Goal: Task Accomplishment & Management: Complete application form

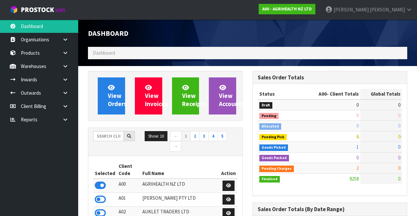
scroll to position [533, 164]
click at [101, 134] on input "text" at bounding box center [108, 136] width 31 height 10
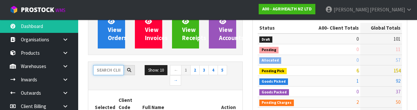
scroll to position [77, 0]
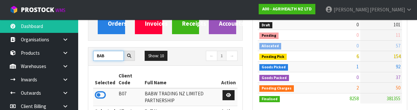
type input "BAB"
click at [98, 94] on icon at bounding box center [100, 95] width 11 height 10
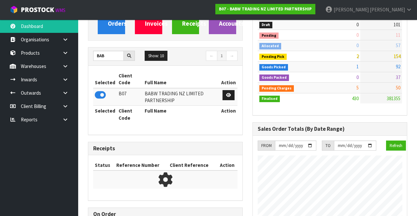
scroll to position [504, 164]
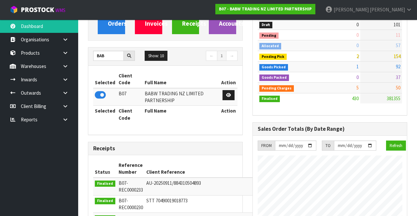
click at [64, 70] on link at bounding box center [67, 66] width 21 height 13
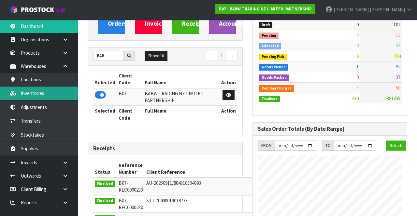
click at [30, 96] on link "Inventories" at bounding box center [39, 93] width 78 height 13
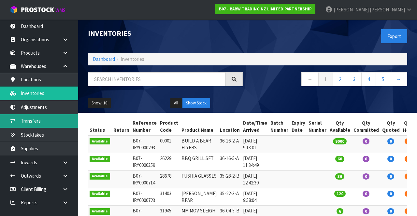
click at [28, 126] on link "Transfers" at bounding box center [39, 120] width 78 height 13
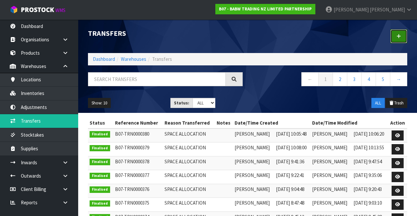
click at [399, 37] on icon at bounding box center [399, 36] width 5 height 5
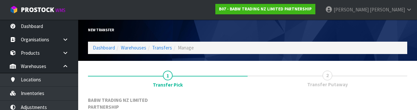
scroll to position [85, 0]
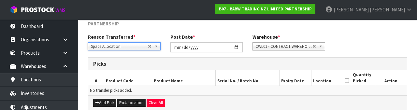
click at [133, 66] on h3 "Picks" at bounding box center [247, 64] width 309 height 6
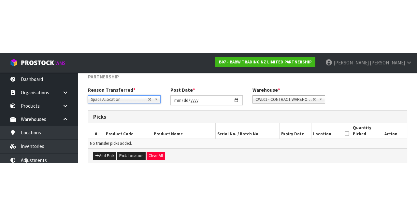
scroll to position [42, 0]
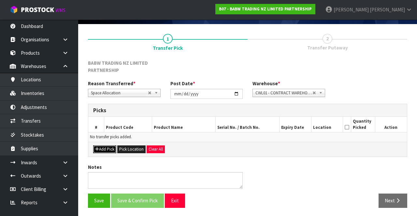
click at [100, 148] on button "Add Pick" at bounding box center [104, 150] width 23 height 8
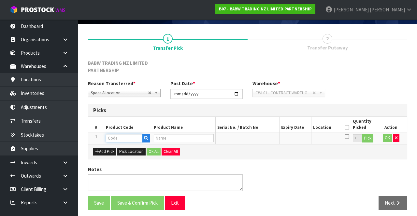
paste input "68742"
click at [124, 136] on input "68742" at bounding box center [124, 138] width 36 height 8
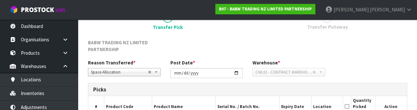
scroll to position [121, 0]
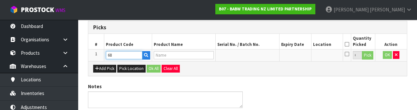
type input "6"
type input "228085"
click at [123, 67] on button "Pick Location" at bounding box center [131, 69] width 28 height 8
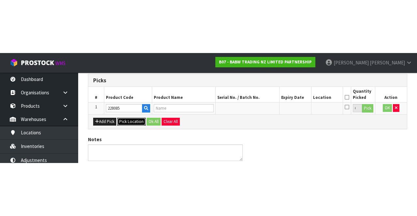
scroll to position [44, 0]
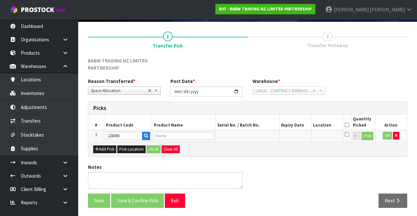
type input "W VDAY HEARTS BEAR SNC"
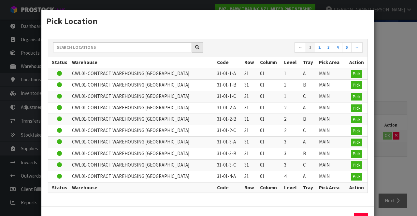
click at [386, 163] on div "Pick Location ← 1 2 3 4 5 → Status Warehouse Code Row Column Level Tray Pick Ar…" at bounding box center [208, 108] width 417 height 216
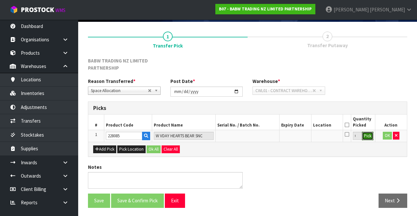
click at [368, 135] on button "Pick" at bounding box center [367, 136] width 11 height 8
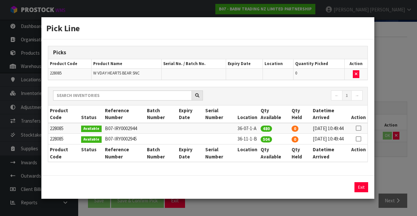
click at [360, 128] on icon at bounding box center [358, 128] width 5 height 0
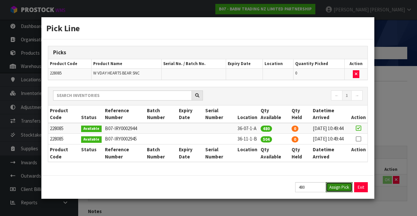
click at [337, 193] on button "Assign Pick" at bounding box center [339, 187] width 27 height 10
type input "480"
click at [396, 107] on div "Pick Line Picks Product Code Product Name Serial No. / Batch No. Expiry Date Lo…" at bounding box center [208, 108] width 417 height 216
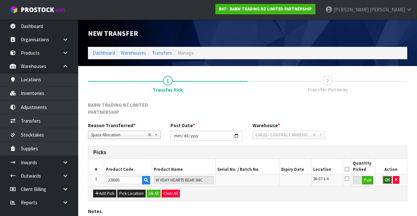
click at [387, 177] on button "OK" at bounding box center [387, 180] width 9 height 8
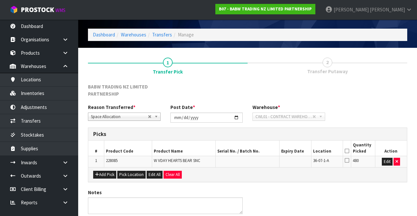
scroll to position [44, 0]
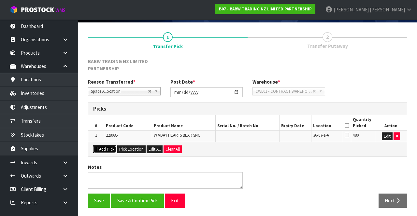
click at [108, 150] on button "Add Pick" at bounding box center [104, 150] width 23 height 8
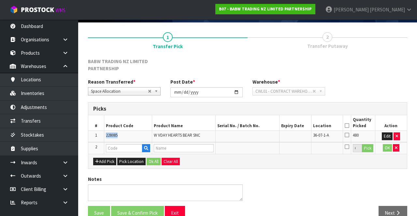
copy span "228085"
click at [118, 145] on input "text" at bounding box center [124, 148] width 36 height 8
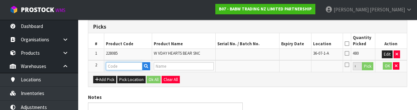
scroll to position [132, 0]
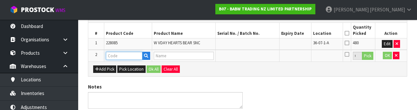
type input "$"
type input "228085"
type input "W VDAY HEARTS BEAR SNC"
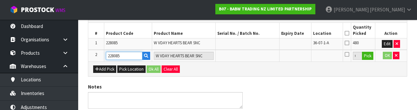
type input "228085"
click at [369, 54] on button "Pick" at bounding box center [367, 56] width 11 height 8
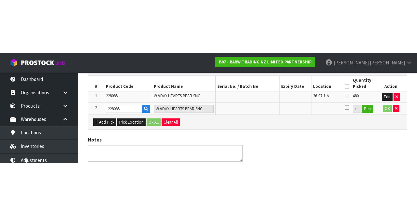
scroll to position [55, 0]
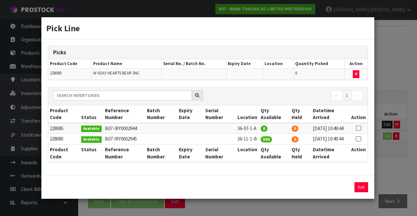
click at [359, 139] on icon at bounding box center [358, 139] width 5 height 0
click at [341, 193] on button "Assign Pick" at bounding box center [339, 187] width 27 height 10
type input "504"
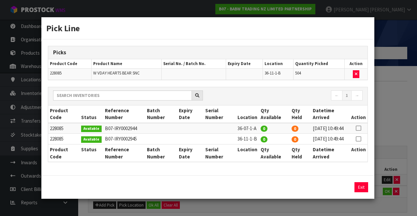
click at [386, 135] on div "Pick Line Picks Product Code Product Name Serial No. / Batch No. Expiry Date Lo…" at bounding box center [208, 108] width 417 height 216
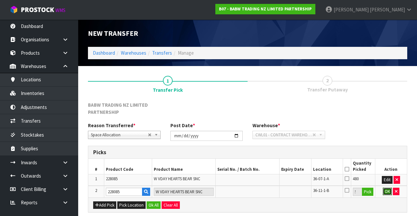
click at [385, 193] on button "OK" at bounding box center [387, 192] width 9 height 8
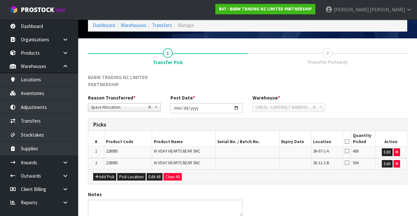
scroll to position [55, 0]
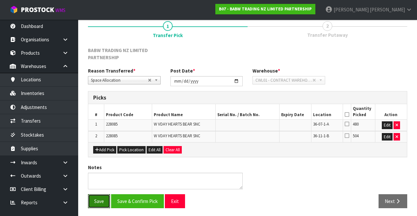
click at [101, 198] on button "Save" at bounding box center [99, 202] width 22 height 14
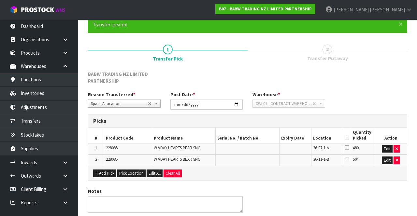
scroll to position [0, 0]
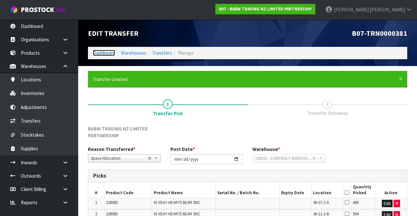
click at [112, 54] on link "Dashboard" at bounding box center [104, 53] width 22 height 6
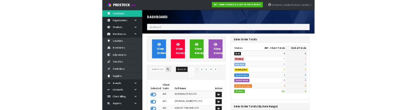
scroll to position [504, 164]
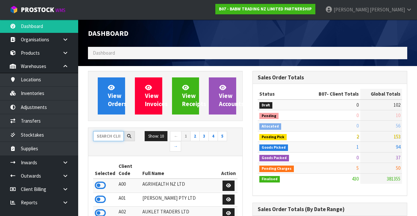
click at [103, 140] on input "text" at bounding box center [108, 136] width 31 height 10
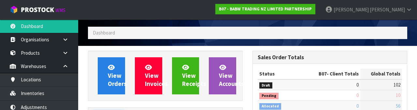
scroll to position [77, 0]
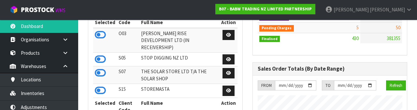
type input "STO"
click at [97, 86] on icon at bounding box center [100, 91] width 11 height 10
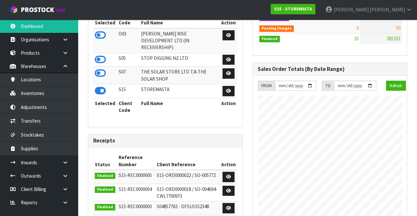
scroll to position [325494, 325726]
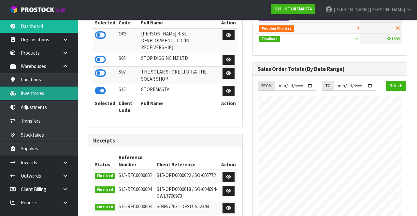
click at [28, 94] on link "Inventories" at bounding box center [39, 93] width 78 height 13
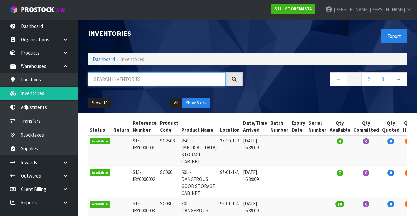
click at [107, 81] on input "text" at bounding box center [157, 79] width 138 height 14
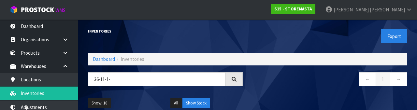
click at [328, 94] on div "Show: 10 5 10 25 50 All Show Stock" at bounding box center [247, 103] width 329 height 20
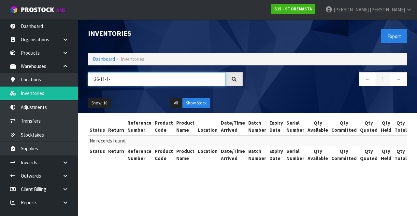
click at [122, 78] on input "36-11-1-" at bounding box center [157, 79] width 138 height 14
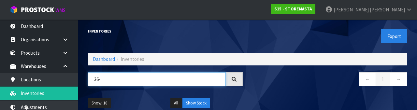
type input "36-"
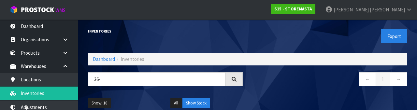
click at [331, 97] on div "Show: 10 5 10 25 50 All Show Stock" at bounding box center [247, 103] width 329 height 20
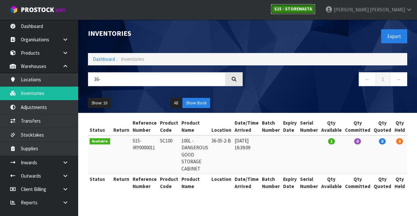
click at [315, 12] on link "S15 - STOREMASTA" at bounding box center [293, 9] width 45 height 10
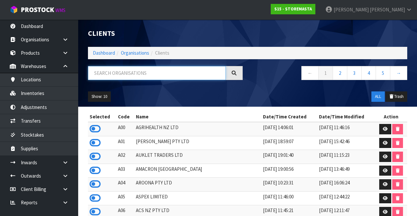
click at [184, 76] on input "text" at bounding box center [157, 73] width 138 height 14
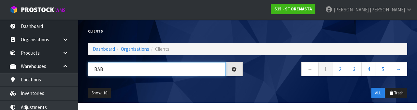
type input "BAB"
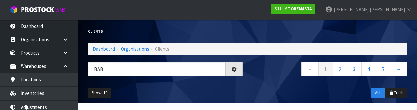
click at [169, 88] on div "Show: 10 5 10 25 50 ALL Trash" at bounding box center [247, 93] width 329 height 20
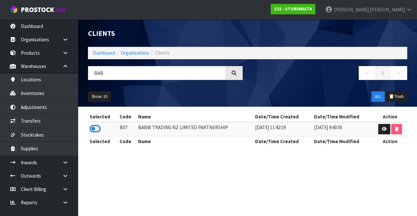
click at [97, 128] on icon at bounding box center [95, 129] width 11 height 10
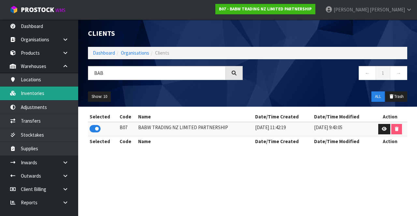
click at [49, 96] on link "Inventories" at bounding box center [39, 93] width 78 height 13
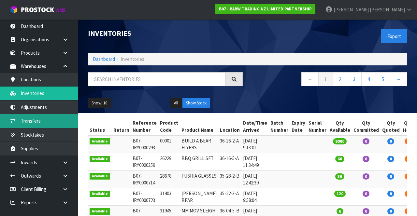
click at [50, 123] on link "Transfers" at bounding box center [39, 120] width 78 height 13
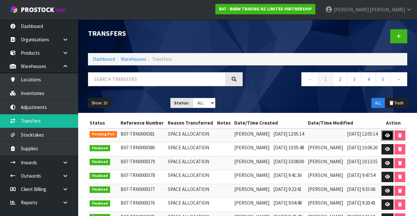
click at [390, 138] on icon at bounding box center [387, 136] width 5 height 4
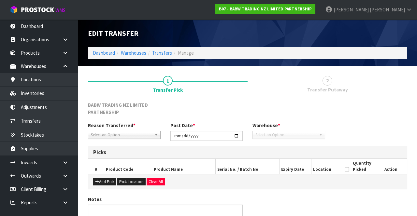
type input "[DATE]"
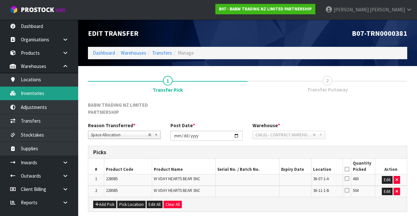
click at [57, 94] on link "Inventories" at bounding box center [39, 93] width 78 height 13
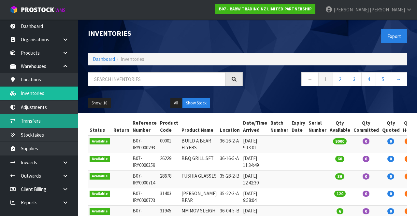
click at [47, 123] on link "Transfers" at bounding box center [39, 120] width 78 height 13
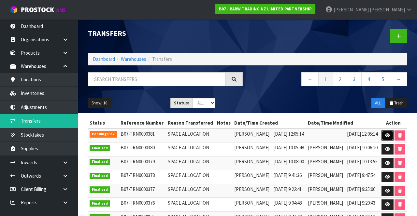
click at [394, 141] on link at bounding box center [388, 136] width 12 height 10
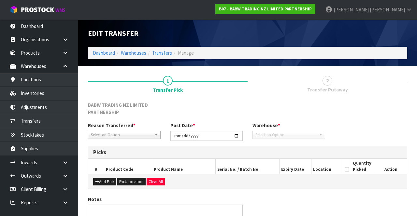
type input "[DATE]"
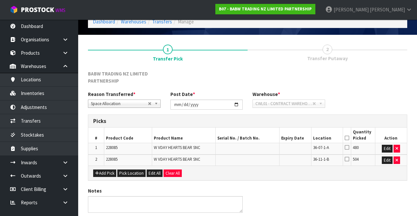
scroll to position [35, 0]
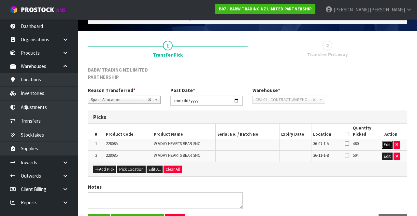
click at [386, 142] on button "Edit" at bounding box center [387, 145] width 11 height 8
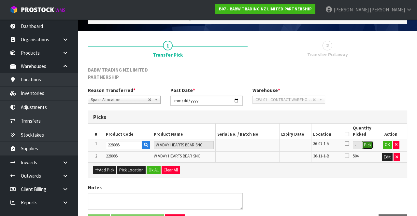
click at [368, 147] on button "Pick" at bounding box center [367, 145] width 11 height 8
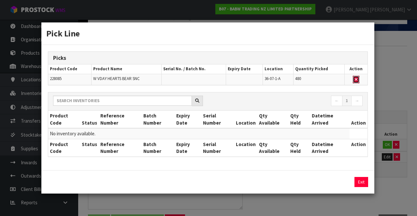
click at [354, 80] on button "button" at bounding box center [356, 80] width 7 height 8
type input "0"
click at [397, 118] on div "Pick Line Picks Product Code Product Name Serial No. / Batch No. Expiry Date Lo…" at bounding box center [208, 108] width 417 height 216
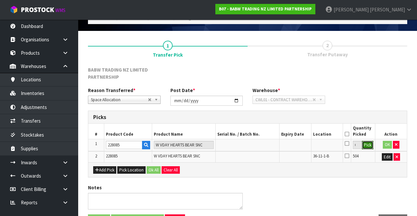
click at [368, 143] on button "Pick" at bounding box center [367, 145] width 11 height 8
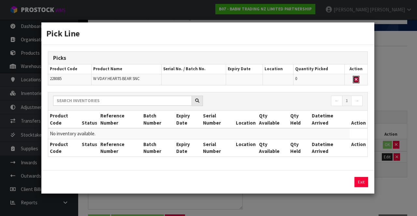
click at [355, 80] on icon "button" at bounding box center [356, 80] width 3 height 4
click at [358, 81] on button "button" at bounding box center [356, 80] width 7 height 8
click at [356, 79] on icon "button" at bounding box center [356, 80] width 3 height 4
click at [360, 184] on button "Exit" at bounding box center [362, 182] width 14 height 10
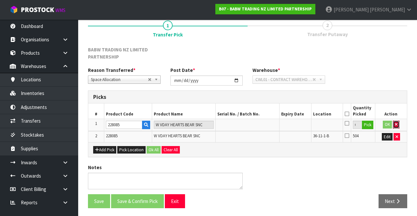
click at [396, 124] on icon "button" at bounding box center [396, 125] width 3 height 4
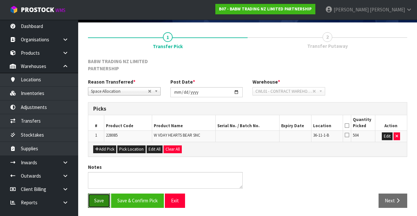
click at [99, 197] on button "Save" at bounding box center [99, 201] width 22 height 14
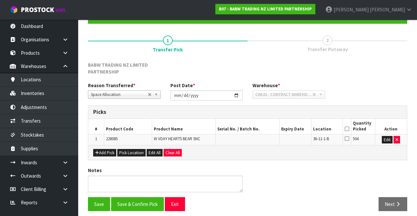
scroll to position [67, 0]
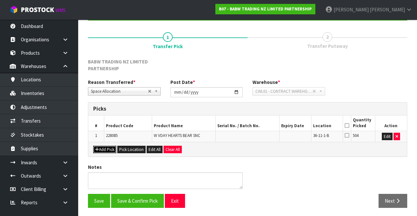
click at [102, 149] on button "Add Pick" at bounding box center [104, 150] width 23 height 8
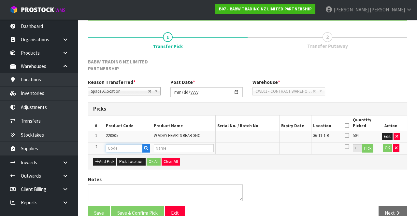
paste input "228085"
type input "228085"
type input "W VDAY HEARTS BEAR SNC"
type input "228085"
click at [366, 148] on button "Pick" at bounding box center [367, 148] width 11 height 8
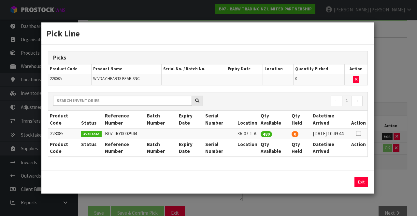
click at [360, 134] on icon at bounding box center [358, 134] width 5 height 0
click at [310, 184] on input "480" at bounding box center [310, 182] width 31 height 10
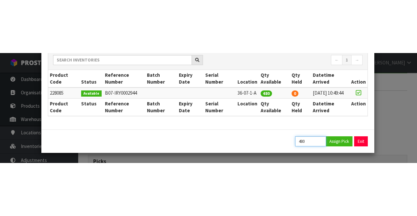
scroll to position [86, 0]
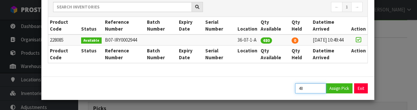
type input "4"
type input "360"
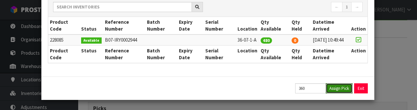
click at [337, 91] on button "Assign Pick" at bounding box center [339, 88] width 27 height 10
type input "360"
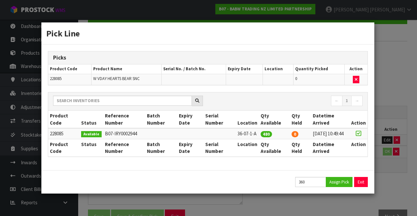
scroll to position [0, 0]
click at [401, 81] on div "Pick Line Picks Product Code Product Name Serial No. / Batch No. Expiry Date Lo…" at bounding box center [208, 108] width 417 height 216
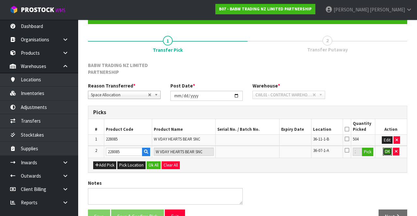
click at [387, 150] on button "OK" at bounding box center [387, 152] width 9 height 8
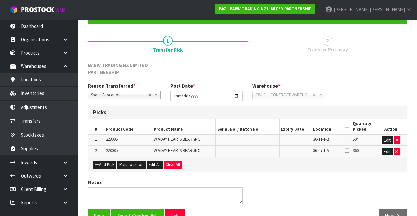
scroll to position [79, 0]
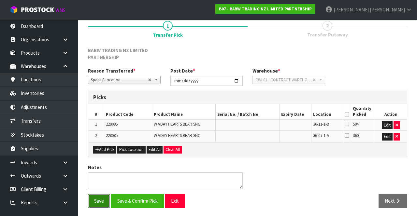
click at [96, 198] on button "Save" at bounding box center [99, 201] width 22 height 14
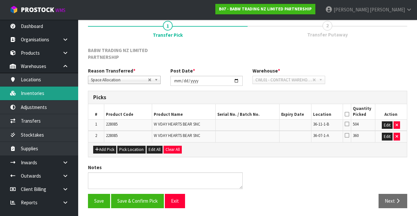
click at [33, 93] on link "Inventories" at bounding box center [39, 93] width 78 height 13
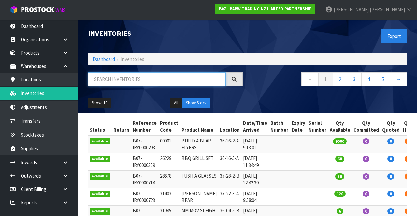
click at [121, 82] on input "text" at bounding box center [157, 79] width 138 height 14
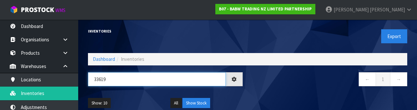
type input "33619"
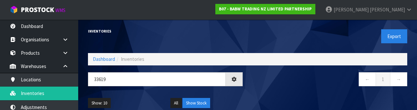
click at [273, 97] on div "Show: 10 5 10 25 50 All Show Stock" at bounding box center [247, 103] width 329 height 20
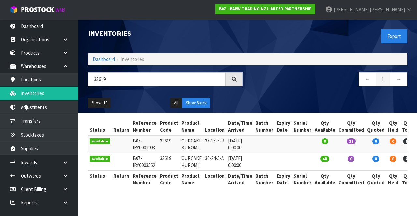
click at [194, 152] on td "CUPCAKE KUROMI" at bounding box center [191, 145] width 23 height 18
click at [183, 164] on td "CUPCAKE KUROMI" at bounding box center [191, 162] width 23 height 18
click at [193, 167] on td "CUPCAKE KUROMI" at bounding box center [191, 162] width 23 height 18
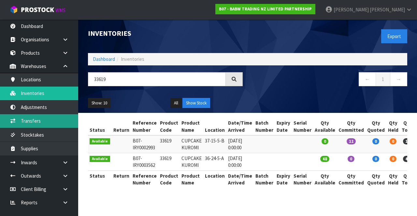
click at [28, 125] on link "Transfers" at bounding box center [39, 120] width 78 height 13
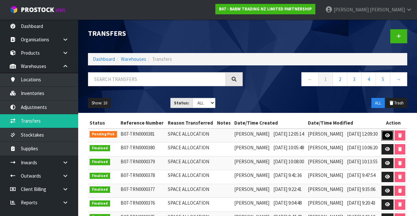
click at [388, 141] on link at bounding box center [388, 136] width 12 height 10
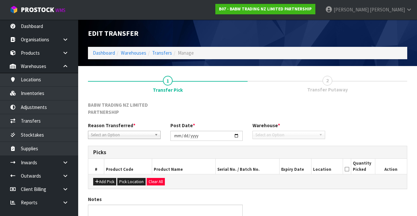
type input "[DATE]"
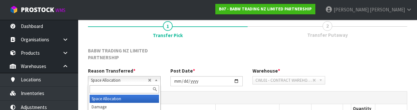
click at [354, 53] on div "BABW TRADING NZ LIMITED PARTNERSHIP" at bounding box center [247, 57] width 329 height 21
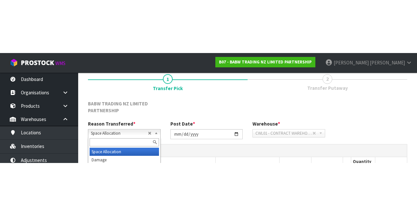
scroll to position [55, 0]
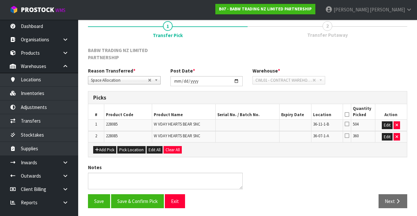
click at [349, 124] on icon at bounding box center [347, 124] width 5 height 5
click at [0, 0] on input "checkbox" at bounding box center [0, 0] width 0 height 0
click at [345, 133] on icon at bounding box center [347, 135] width 5 height 5
click at [0, 0] on input "checkbox" at bounding box center [0, 0] width 0 height 0
click at [92, 203] on button "Save" at bounding box center [99, 202] width 22 height 14
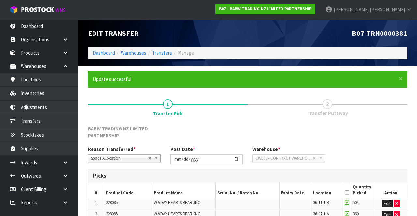
scroll to position [79, 0]
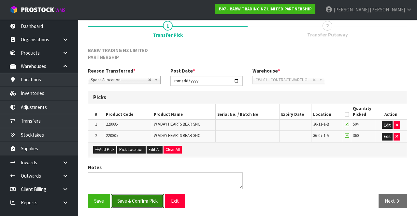
click at [132, 205] on button "Save & Confirm Pick" at bounding box center [137, 201] width 53 height 14
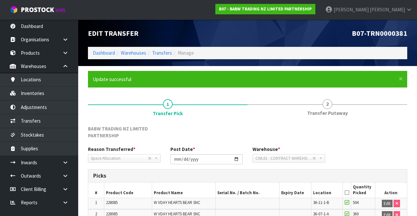
scroll to position [64, 0]
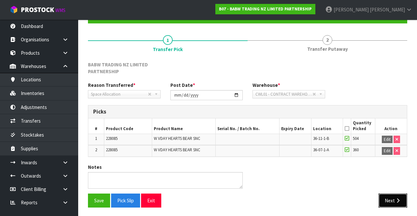
click at [387, 195] on button "Next" at bounding box center [393, 201] width 29 height 14
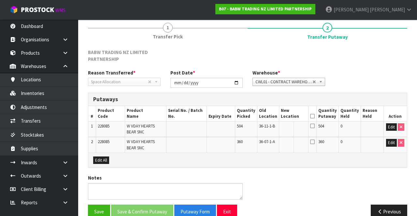
scroll to position [77, 0]
click at [387, 124] on button "Edit" at bounding box center [391, 127] width 11 height 8
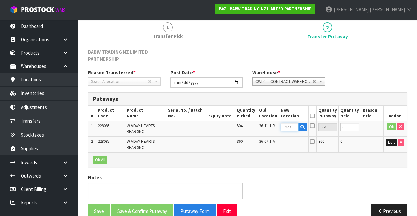
click at [293, 128] on input "text" at bounding box center [290, 127] width 18 height 8
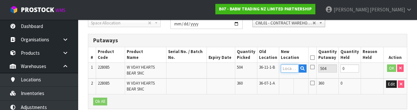
scroll to position [145, 0]
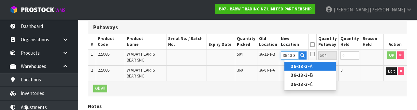
type input "36-13-3-B"
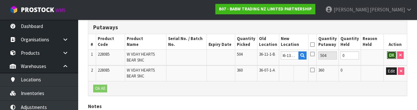
click at [390, 54] on button "OK" at bounding box center [391, 55] width 9 height 8
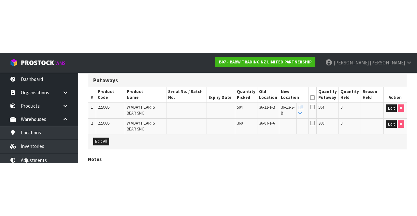
scroll to position [88, 0]
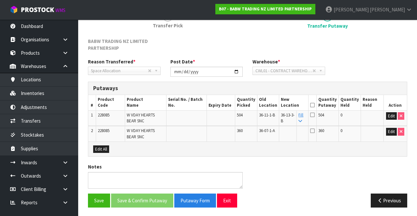
click at [315, 105] on icon at bounding box center [312, 105] width 5 height 0
click at [302, 120] on icon at bounding box center [301, 121] width 4 height 4
click at [315, 105] on icon at bounding box center [312, 105] width 5 height 0
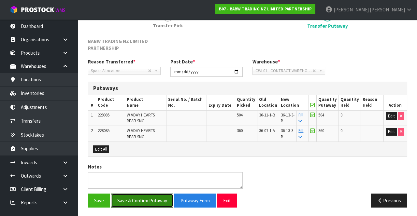
click at [137, 198] on button "Save & Confirm Putaway" at bounding box center [142, 201] width 62 height 14
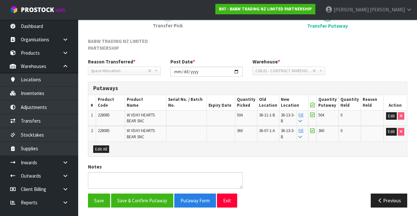
scroll to position [0, 0]
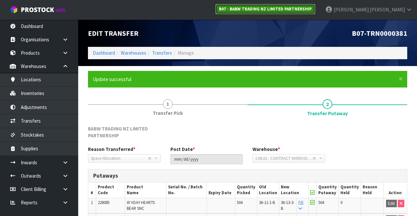
click at [290, 11] on strong "B07 - BABW TRADING NZ LIMITED PARTNERSHIP" at bounding box center [265, 9] width 93 height 6
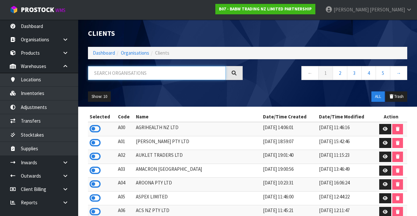
click at [120, 76] on input "text" at bounding box center [157, 73] width 138 height 14
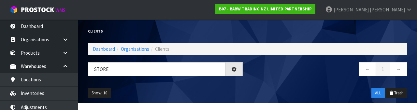
click at [130, 91] on ul "Show: 10 5 10 25 50" at bounding box center [124, 93] width 73 height 10
type input "STORE"
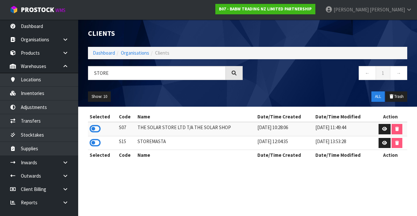
click at [92, 139] on icon at bounding box center [95, 143] width 11 height 10
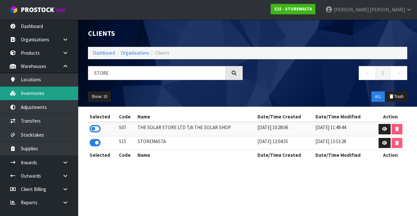
click at [28, 93] on link "Inventories" at bounding box center [39, 93] width 78 height 13
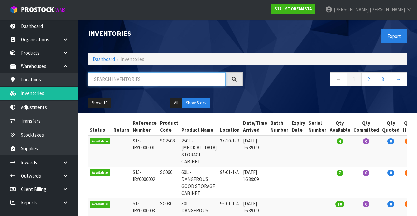
click at [123, 82] on input "text" at bounding box center [157, 79] width 138 height 14
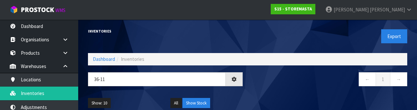
click at [279, 86] on nav "← 1 →" at bounding box center [330, 80] width 155 height 16
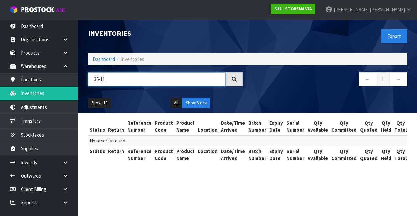
click at [124, 80] on input "36-11" at bounding box center [157, 79] width 138 height 14
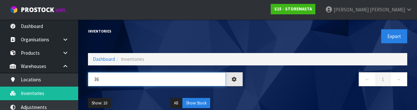
type input "36"
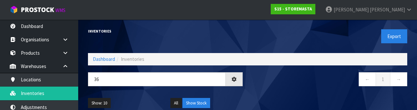
click at [264, 88] on div "← 1 →" at bounding box center [330, 82] width 165 height 21
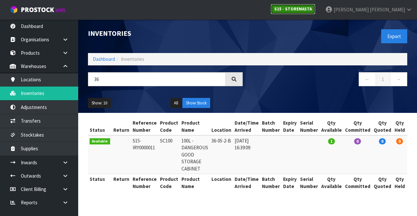
click at [312, 10] on strong "S15 - STOREMASTA" at bounding box center [292, 9] width 37 height 6
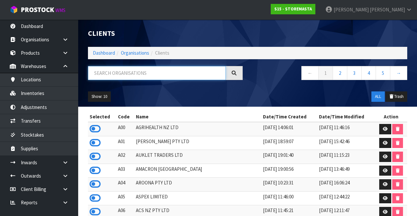
click at [176, 70] on input "text" at bounding box center [157, 73] width 138 height 14
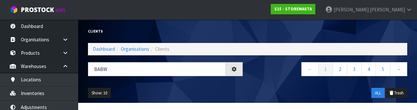
click at [172, 97] on div "Show: 10 5 10 25 50 ALL Trash" at bounding box center [247, 93] width 329 height 20
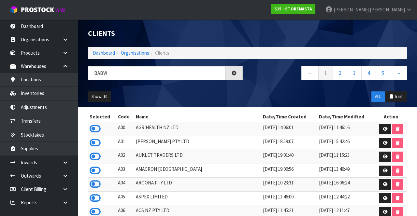
type input "BABW"
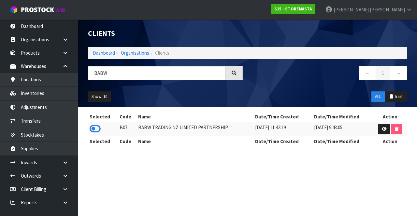
click at [94, 125] on icon at bounding box center [95, 129] width 11 height 10
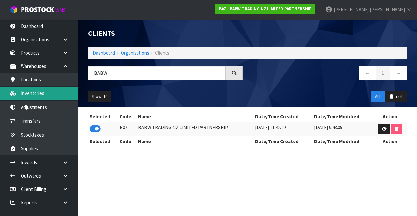
click at [42, 93] on link "Inventories" at bounding box center [39, 93] width 78 height 13
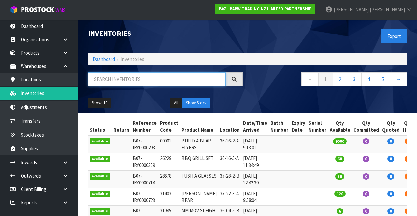
click at [142, 76] on input "text" at bounding box center [157, 79] width 138 height 14
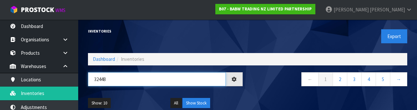
type input "32448"
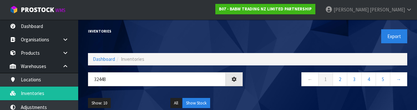
click at [274, 77] on nav "← 1 2 3 4 5 →" at bounding box center [330, 80] width 155 height 16
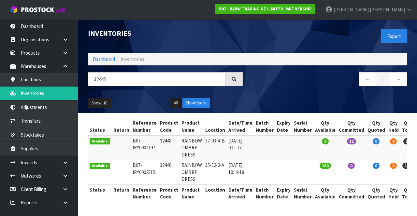
click at [215, 182] on td "35-32-2-A" at bounding box center [215, 172] width 23 height 24
click at [337, 178] on td "0" at bounding box center [351, 172] width 29 height 24
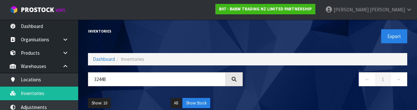
click at [140, 35] on div "Inventories" at bounding box center [165, 31] width 165 height 23
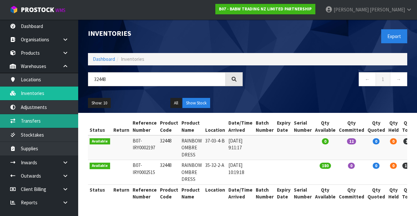
click at [31, 123] on link "Transfers" at bounding box center [39, 120] width 78 height 13
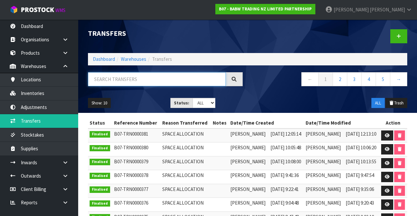
paste input "32448"
type input "32448"
click at [133, 101] on ul "Show: 10 5 10 25 50" at bounding box center [124, 103] width 73 height 10
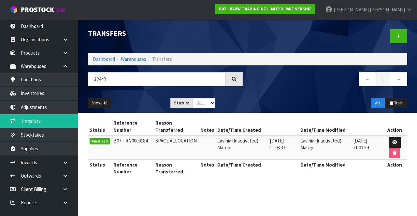
click at [139, 97] on div "Show: 10 5 10 25 50 Status: Draft Pending Pick Goods Picked Finalised ALL ALL T…" at bounding box center [247, 103] width 329 height 20
click at [392, 143] on link at bounding box center [395, 143] width 12 height 10
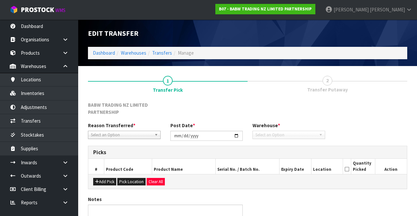
type input "[DATE]"
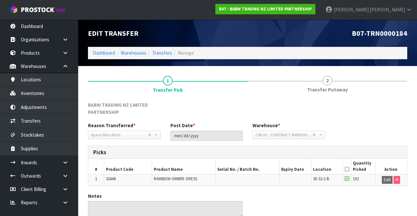
scroll to position [29, 0]
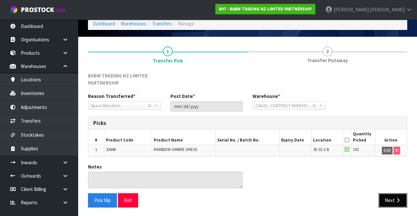
click at [390, 194] on button "Next" at bounding box center [393, 201] width 29 height 14
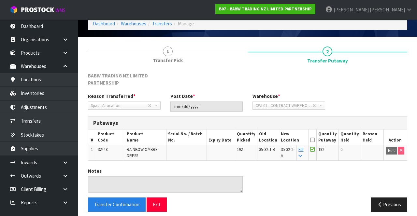
click at [330, 172] on div "Notes" at bounding box center [247, 183] width 329 height 30
click at [326, 180] on div "Notes" at bounding box center [247, 183] width 329 height 30
click at [384, 201] on button "Previous" at bounding box center [389, 205] width 36 height 14
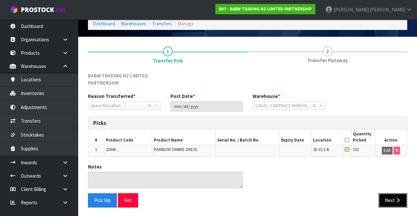
click at [395, 201] on icon "button" at bounding box center [398, 200] width 6 height 5
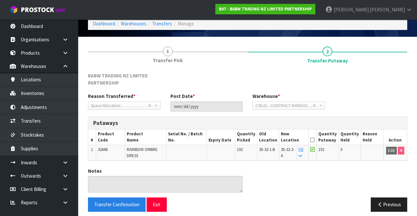
click at [276, 171] on div "Notes" at bounding box center [247, 183] width 329 height 30
click at [378, 204] on icon "button" at bounding box center [380, 204] width 6 height 5
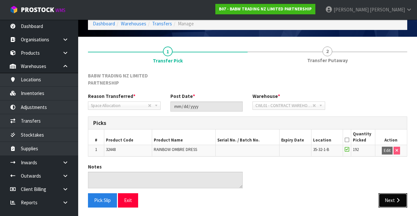
click at [386, 205] on button "Next" at bounding box center [393, 201] width 29 height 14
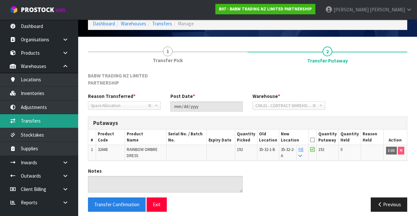
click at [19, 121] on link "Transfers" at bounding box center [39, 120] width 78 height 13
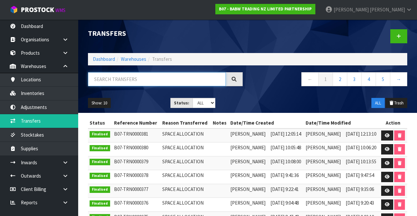
paste input "32448"
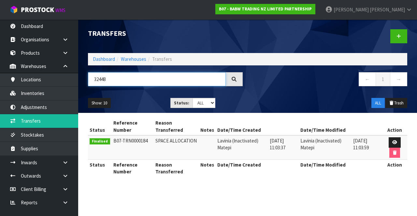
type input "32448"
click at [395, 142] on icon at bounding box center [394, 142] width 5 height 4
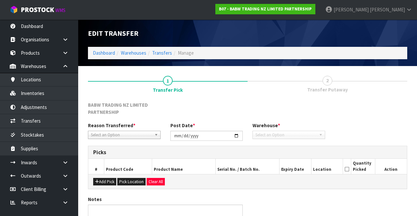
type input "[DATE]"
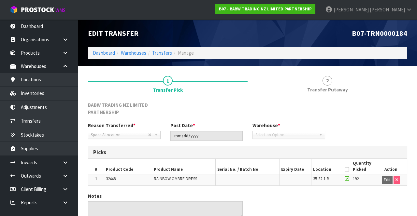
scroll to position [29, 0]
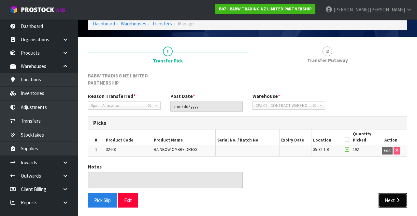
click at [392, 196] on button "Next" at bounding box center [393, 201] width 29 height 14
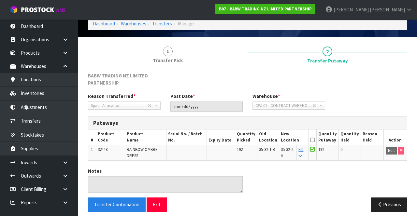
click at [61, 159] on link at bounding box center [67, 162] width 21 height 13
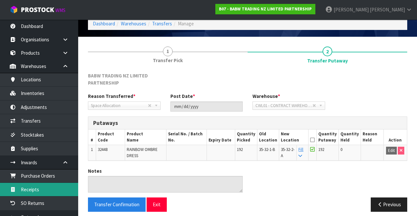
click at [26, 186] on link "Receipts" at bounding box center [39, 189] width 78 height 13
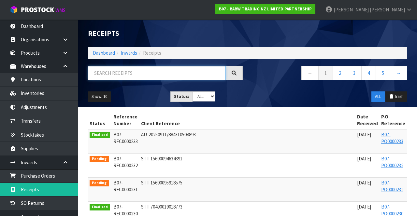
paste input "32448"
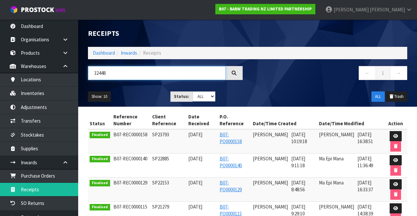
type input "32448"
click at [396, 132] on link at bounding box center [396, 136] width 12 height 10
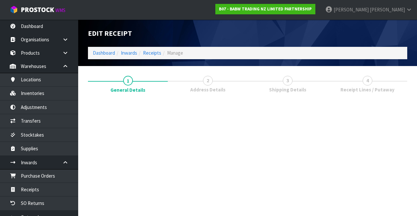
click at [401, 131] on section "Edit Receipt Dashboard Inwards Receipts Manage 1 General Details 2 Address Deta…" at bounding box center [208, 108] width 417 height 216
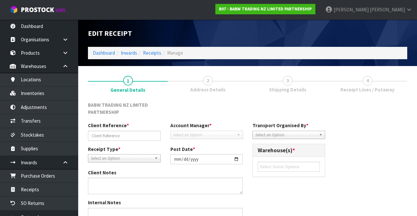
type input "SP23793"
type input "[DATE]"
type input "[PERSON_NAME]"
type input "[DATE]"
type input "10"
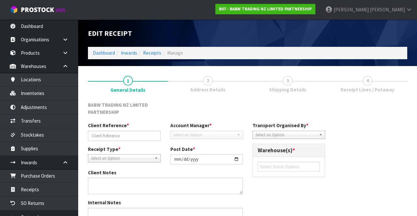
type input "19"
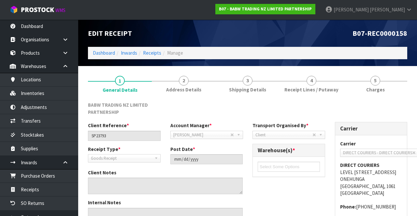
click at [314, 82] on span "4" at bounding box center [312, 81] width 10 height 10
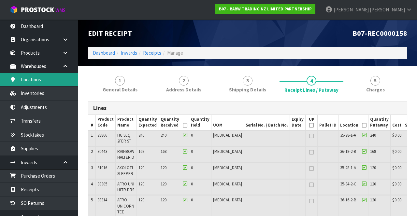
click at [44, 77] on link "Locations" at bounding box center [39, 79] width 78 height 13
click at [52, 86] on link "Locations" at bounding box center [39, 79] width 78 height 13
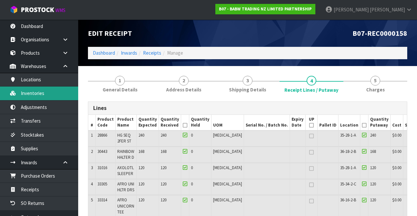
click at [50, 93] on link "Inventories" at bounding box center [39, 93] width 78 height 13
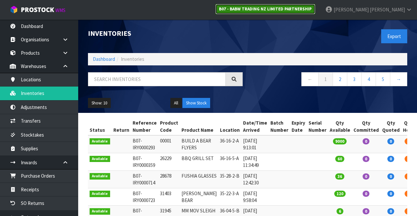
click at [312, 8] on strong "B07 - BABW TRADING NZ LIMITED PARTNERSHIP" at bounding box center [265, 9] width 93 height 6
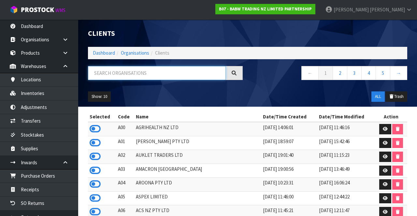
click at [149, 72] on input "text" at bounding box center [157, 73] width 138 height 14
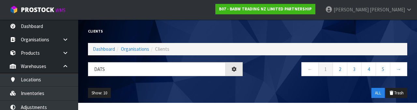
click at [173, 92] on div "Show: 10 5 10 25 50 ALL Trash" at bounding box center [247, 93] width 329 height 20
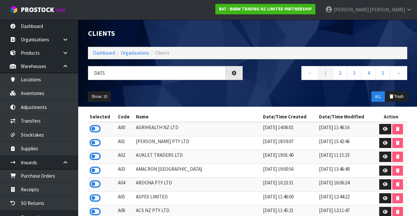
type input "DATS"
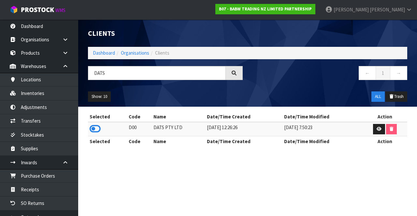
click at [93, 127] on icon at bounding box center [95, 129] width 11 height 10
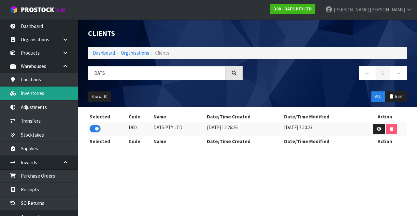
click at [50, 96] on link "Inventories" at bounding box center [39, 93] width 78 height 13
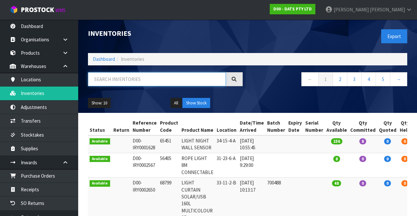
click at [153, 81] on input "text" at bounding box center [157, 79] width 138 height 14
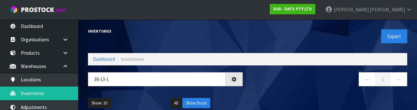
click at [293, 87] on nav "← 1 →" at bounding box center [330, 80] width 155 height 16
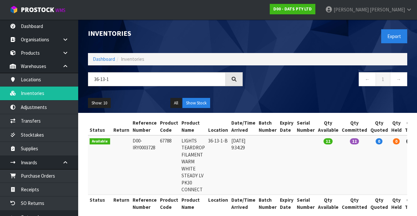
scroll to position [7, 0]
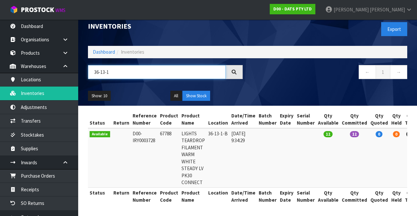
click at [159, 71] on input "36-13-1" at bounding box center [157, 72] width 138 height 14
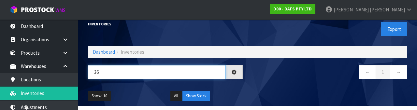
type input "3"
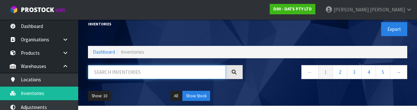
paste input "32448"
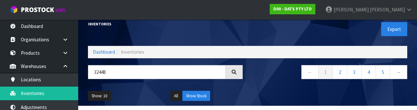
click at [268, 86] on div "Show: 10 5 10 25 50 All Show Stock" at bounding box center [247, 96] width 329 height 20
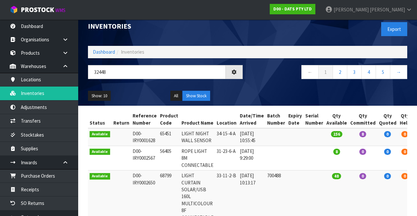
scroll to position [0, 0]
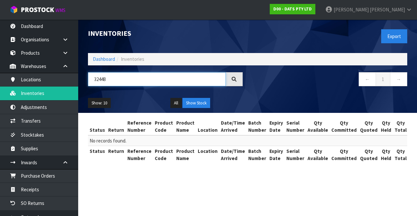
click at [159, 81] on input "32448" at bounding box center [157, 79] width 138 height 14
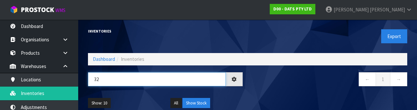
type input "3"
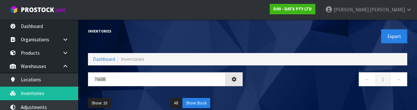
click at [308, 91] on div "← 1 →" at bounding box center [330, 82] width 165 height 21
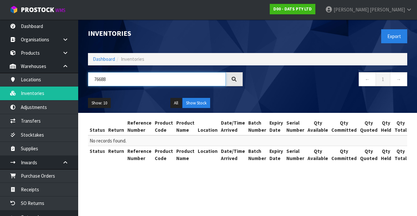
click at [120, 79] on input "76688" at bounding box center [157, 79] width 138 height 14
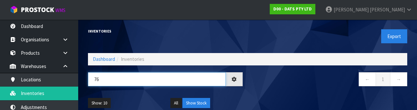
type input "7"
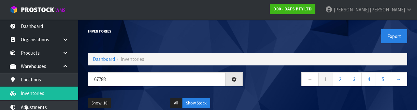
click at [275, 96] on div "Show: 10 5 10 25 50 All Show Stock" at bounding box center [247, 103] width 329 height 20
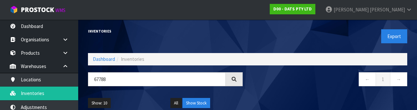
click at [285, 93] on div "← 1 →" at bounding box center [330, 82] width 165 height 21
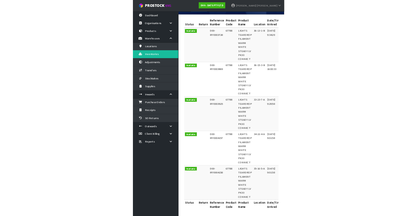
scroll to position [94, 0]
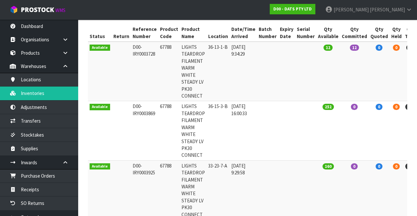
click at [316, 184] on td "160" at bounding box center [328, 190] width 24 height 59
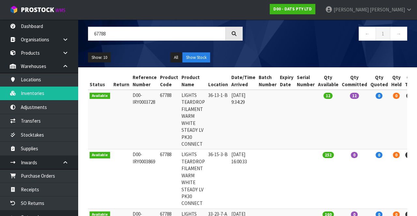
scroll to position [0, 0]
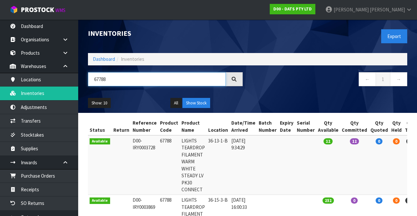
click at [112, 81] on input "67788" at bounding box center [157, 79] width 138 height 14
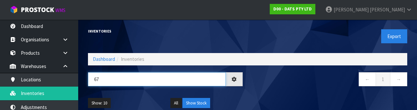
type input "6"
type input "61399"
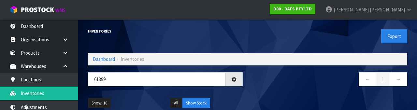
click at [330, 102] on div "Show: 10 5 10 25 50 All Show Stock" at bounding box center [247, 103] width 329 height 20
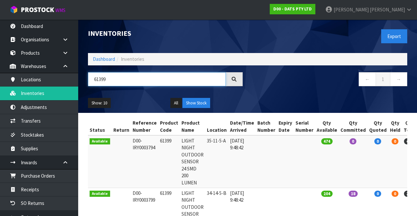
click at [114, 76] on input "61399" at bounding box center [157, 79] width 138 height 14
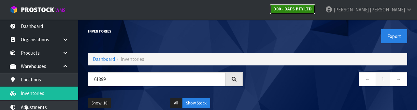
click at [315, 14] on link "D00 - DATS PTY LTD" at bounding box center [293, 9] width 46 height 10
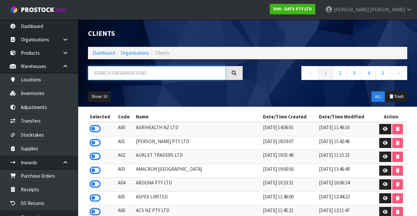
click at [107, 74] on input "text" at bounding box center [157, 73] width 138 height 14
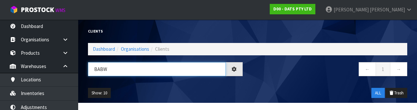
type input "BABW"
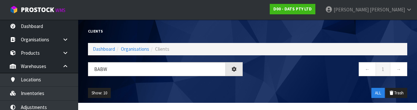
click at [141, 94] on ul "Show: 10 5 10 25 50" at bounding box center [124, 93] width 73 height 10
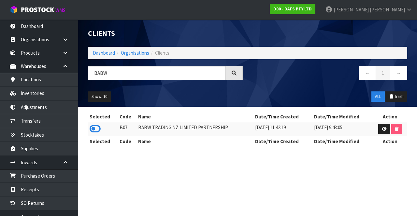
click at [92, 130] on icon at bounding box center [95, 129] width 11 height 10
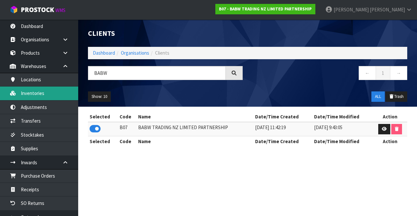
click at [37, 99] on link "Inventories" at bounding box center [39, 93] width 78 height 13
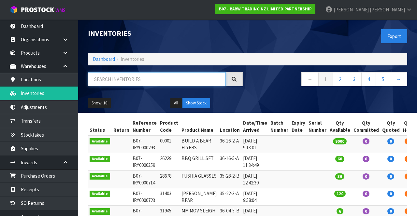
click at [102, 81] on input "text" at bounding box center [157, 79] width 138 height 14
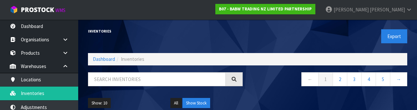
click at [372, 97] on div "Show: 10 5 10 25 50 All Show Stock" at bounding box center [247, 103] width 329 height 20
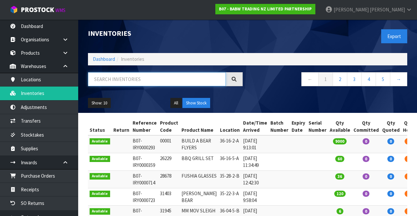
click at [103, 81] on input "text" at bounding box center [157, 79] width 138 height 14
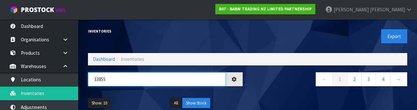
type input "33855"
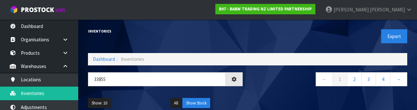
click at [349, 100] on div "Show: 10 5 10 25 50 All Show Stock" at bounding box center [247, 103] width 329 height 20
